Goal: Information Seeking & Learning: Check status

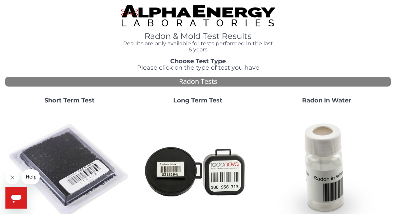
click at [67, 100] on strong "Short Term Test" at bounding box center [69, 100] width 50 height 7
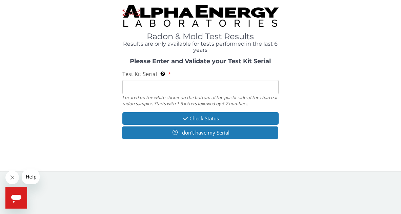
click at [128, 86] on input "Test Kit Serial Located on the white sticker on the bottom of the plastic side …" at bounding box center [200, 87] width 156 height 15
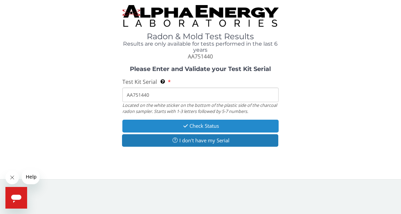
type input "AA751440"
click at [201, 124] on button "Check Status" at bounding box center [200, 126] width 156 height 13
